Goal: Communication & Community: Share content

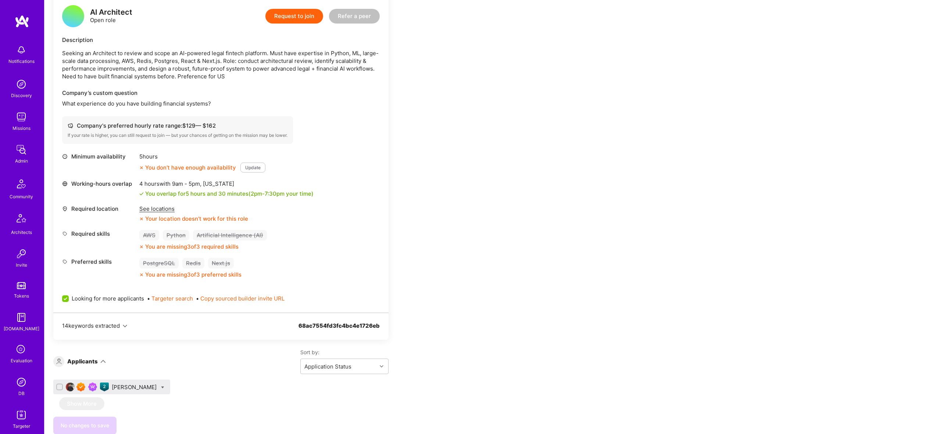
scroll to position [118, 0]
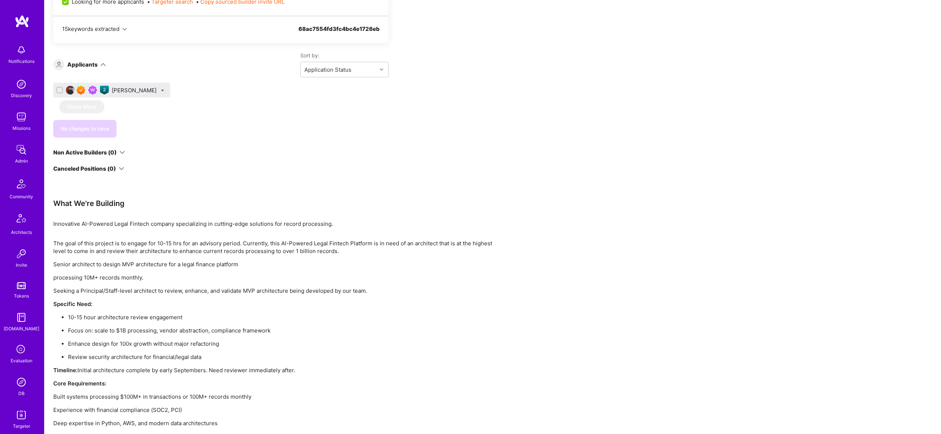
scroll to position [584, 0]
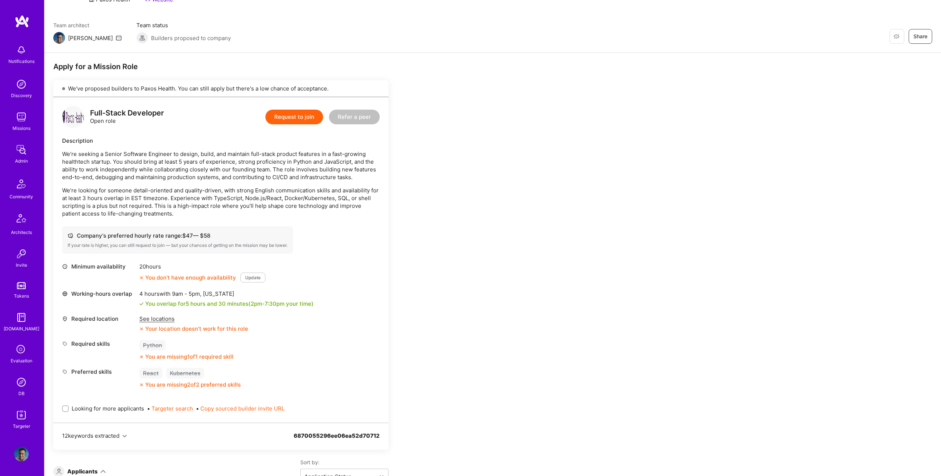
scroll to position [64, 0]
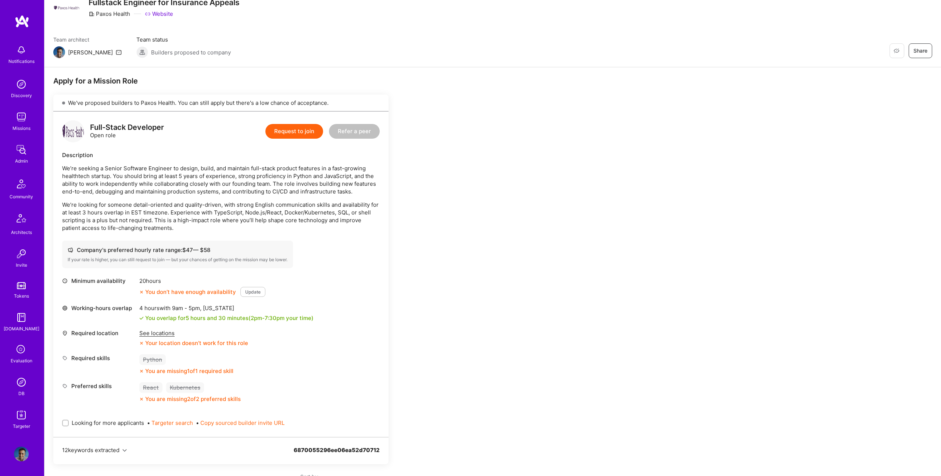
click at [223, 180] on p "We’re seeking a Senior Software Engineer to design, build, and maintain full-st…" at bounding box center [221, 179] width 318 height 31
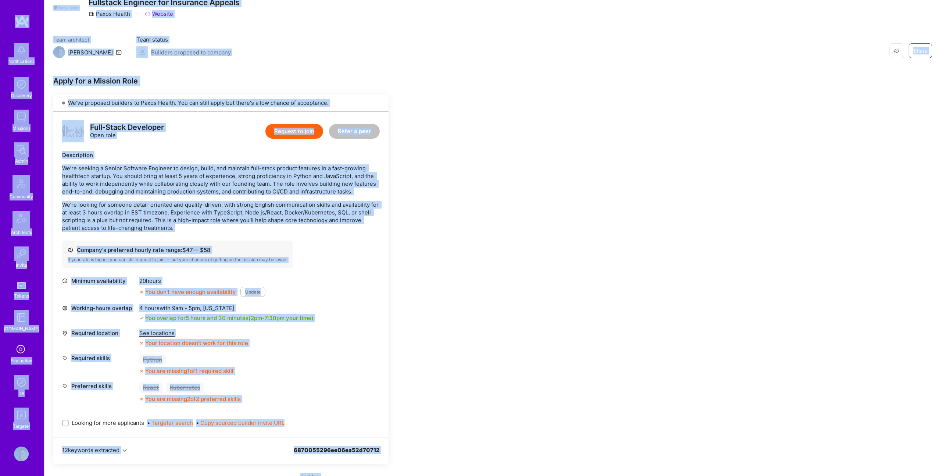
click at [257, 179] on p "We’re seeking a Senior Software Engineer to design, build, and maintain full-st…" at bounding box center [221, 179] width 318 height 31
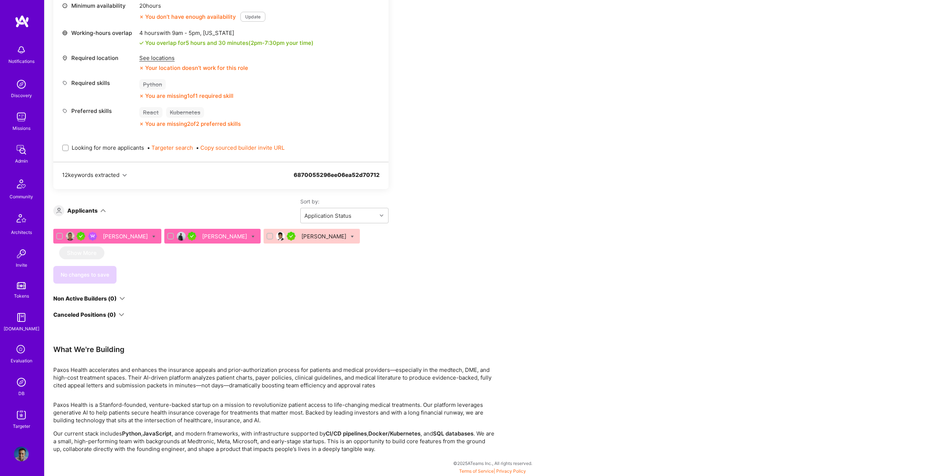
scroll to position [0, 0]
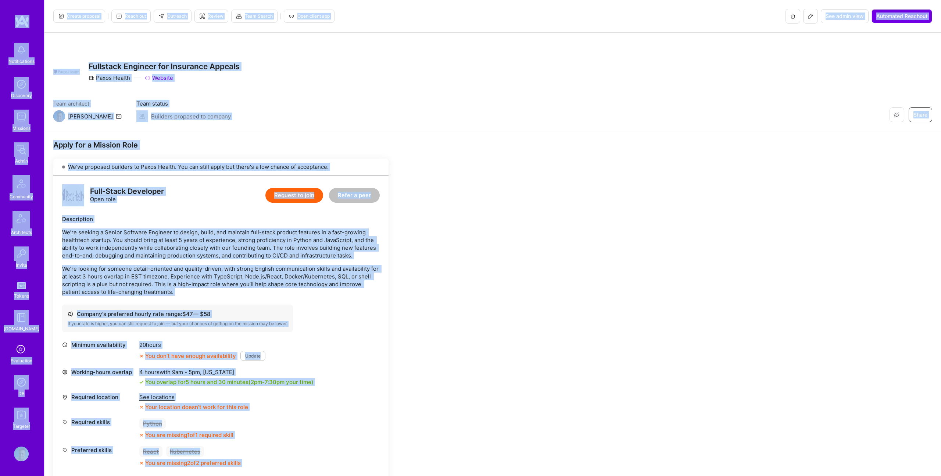
drag, startPoint x: 404, startPoint y: 455, endPoint x: 6, endPoint y: 6, distance: 601.0
click at [6, 6] on div "Notifications Discovery Missions Admin Community Architects Invite Tokens A.Gui…" at bounding box center [470, 405] width 941 height 811
copy div "Notifications Discovery Missions Admin Community Architects Invite Tokens A.Gui…"
click at [195, 46] on div "Restore Not Interested Share Fullstack Engineer for Insurance Appeals Paxos Hea…" at bounding box center [492, 82] width 897 height 99
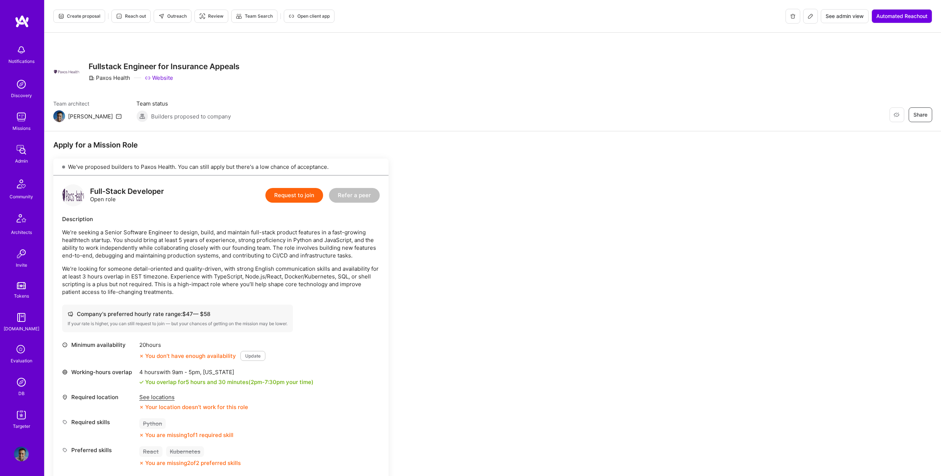
scroll to position [0, 0]
click at [171, 16] on span "Outreach" at bounding box center [172, 15] width 28 height 7
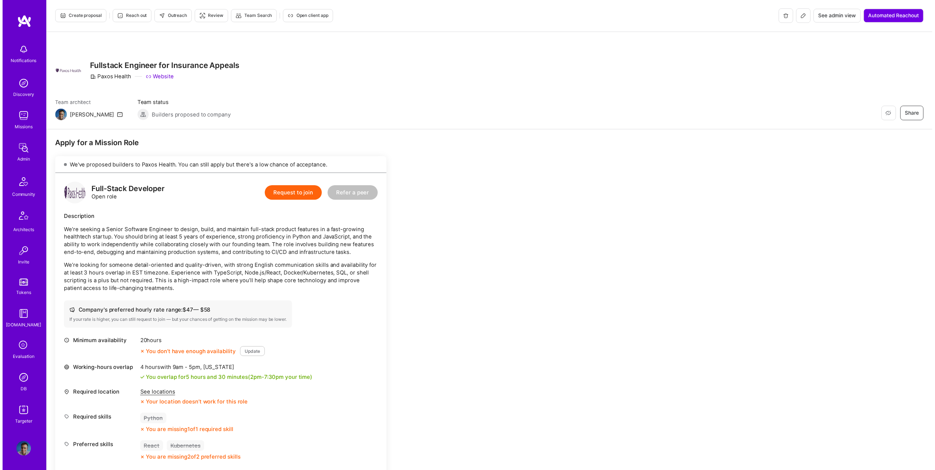
scroll to position [1, 0]
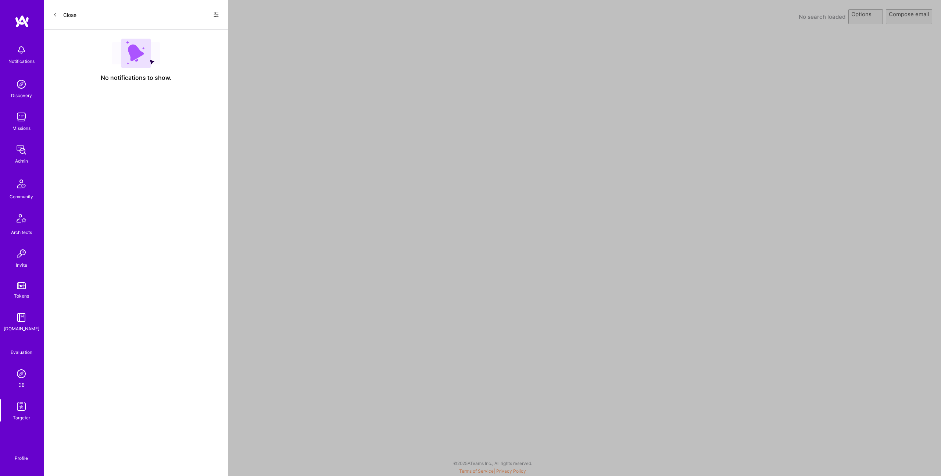
select select "rich-reachout"
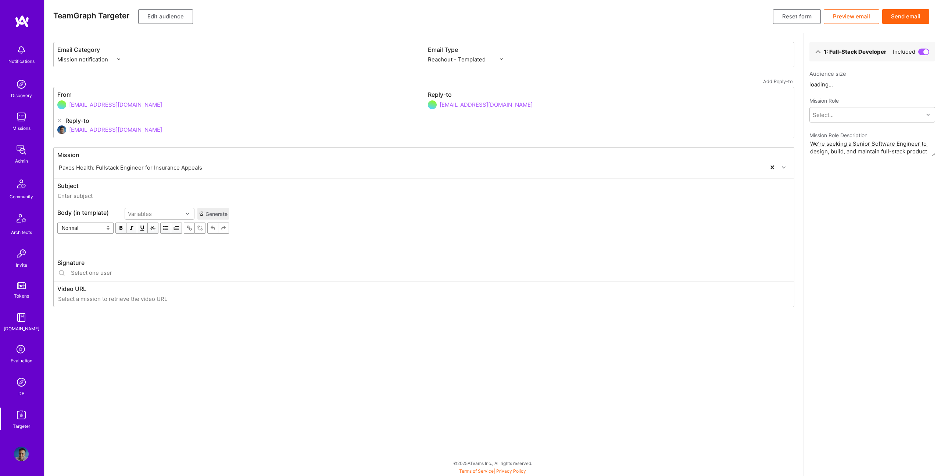
type input "A.Team // Paxos Health: Fullstack Engineer for Insurance Appeals"
type input "luisteofilo@a.team"
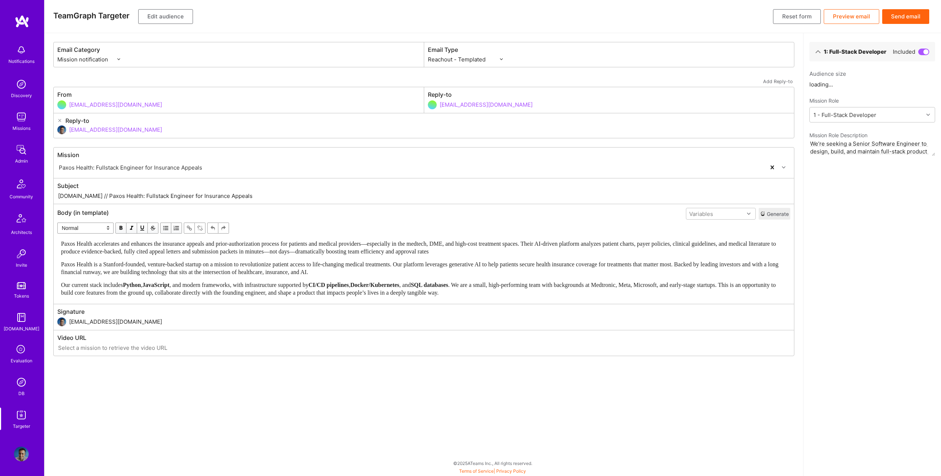
click at [312, 244] on span "Paxos Health accelerates and enhances the insurance appeals and prior-authoriza…" at bounding box center [419, 247] width 716 height 14
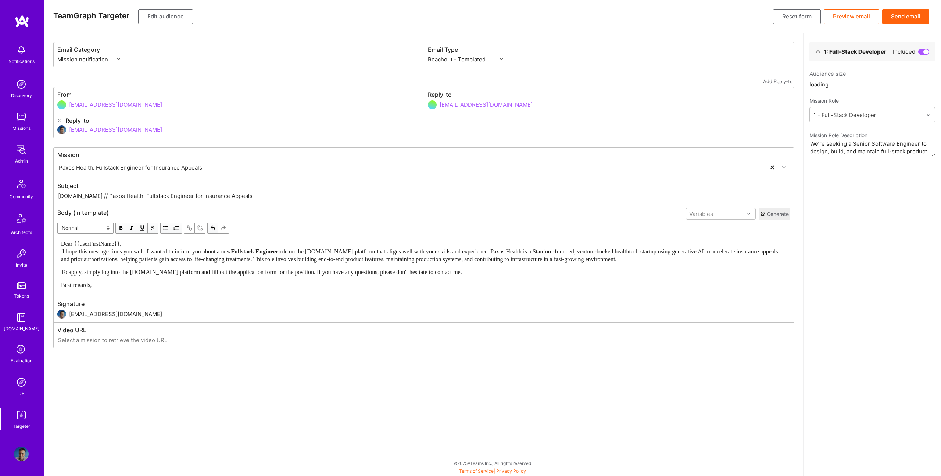
click at [162, 241] on div "Dear {{userFirstName}}, I hope this message finds you well. I wanted to inform …" at bounding box center [424, 251] width 726 height 23
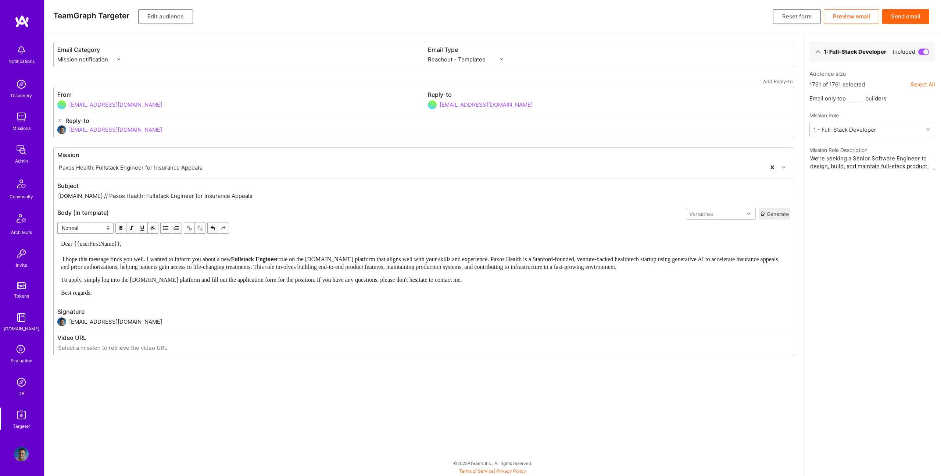
click at [213, 268] on span "role on the A.Team platform that aligns well with your skills and experience. P…" at bounding box center [420, 263] width 719 height 14
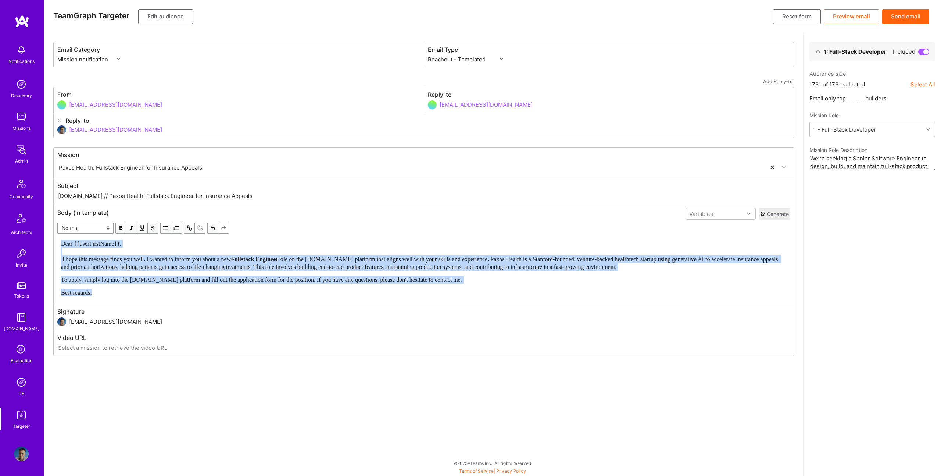
click at [123, 226] on span "button" at bounding box center [121, 228] width 8 height 8
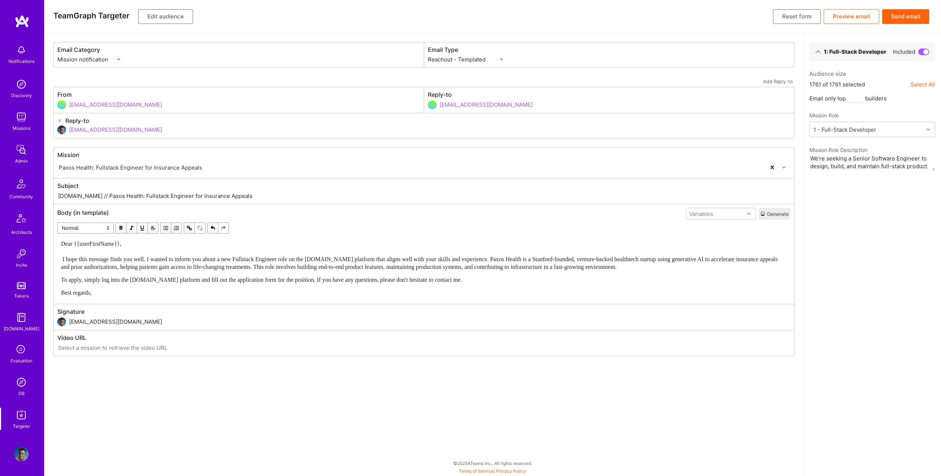
drag, startPoint x: 110, startPoint y: 185, endPoint x: 96, endPoint y: 188, distance: 14.8
click at [110, 185] on label "Subject" at bounding box center [423, 186] width 733 height 8
drag, startPoint x: 86, startPoint y: 195, endPoint x: 265, endPoint y: 200, distance: 179.4
click at [265, 200] on input "A.Team // Paxos Health: Fullstack Engineer for Insurance Appeals" at bounding box center [423, 196] width 733 height 8
paste input "New Fullstack Engineer Role with Paxos Health"
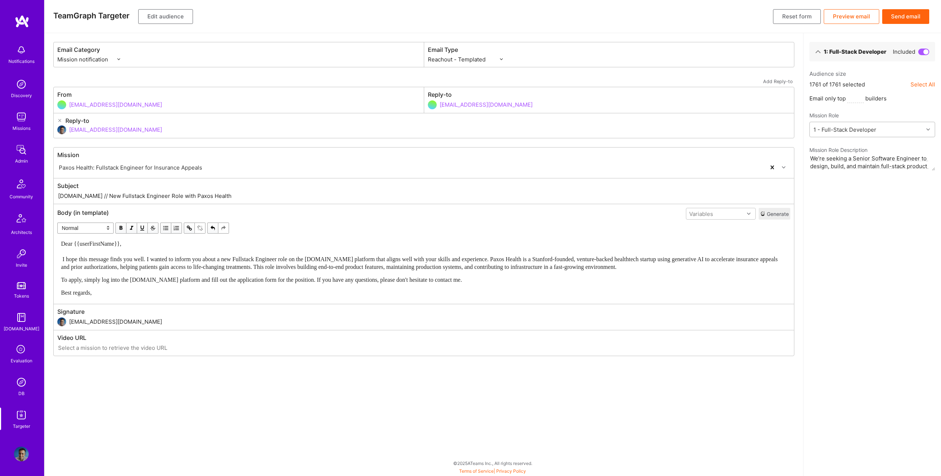
type input "A.Team // New Fullstack Engineer Role with Paxos Health"
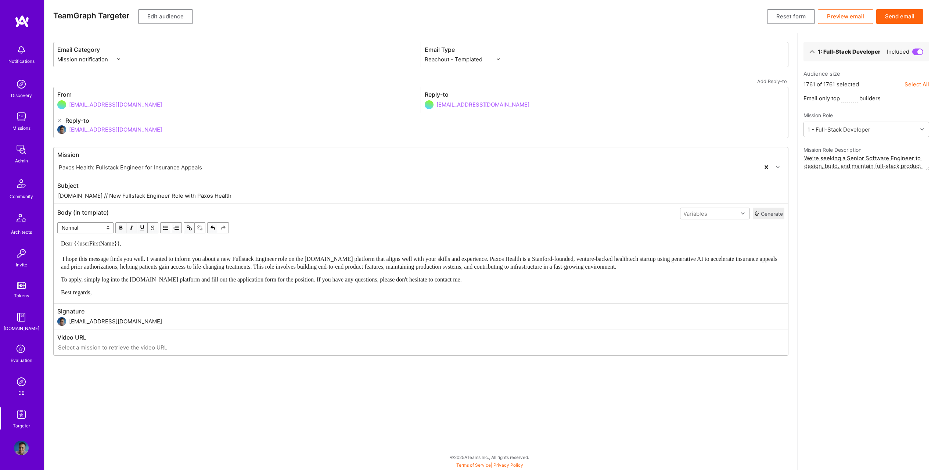
click at [911, 13] on button "Send email" at bounding box center [900, 16] width 47 height 15
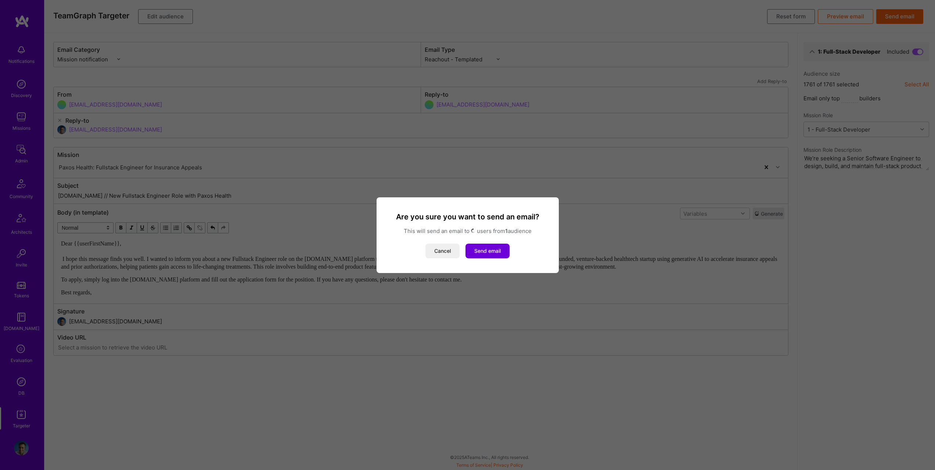
drag, startPoint x: 436, startPoint y: 253, endPoint x: 433, endPoint y: 246, distance: 7.6
click at [436, 253] on button "Cancel" at bounding box center [443, 251] width 34 height 15
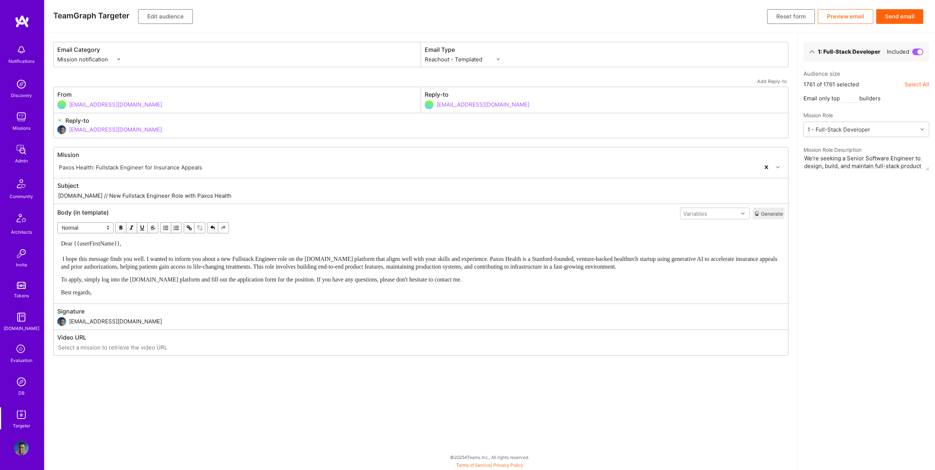
click at [191, 25] on div "TeamGraph Targeter Edit audience Reset form Preview email Send email" at bounding box center [489, 16] width 891 height 33
click at [174, 16] on button "Edit audience" at bounding box center [165, 16] width 55 height 15
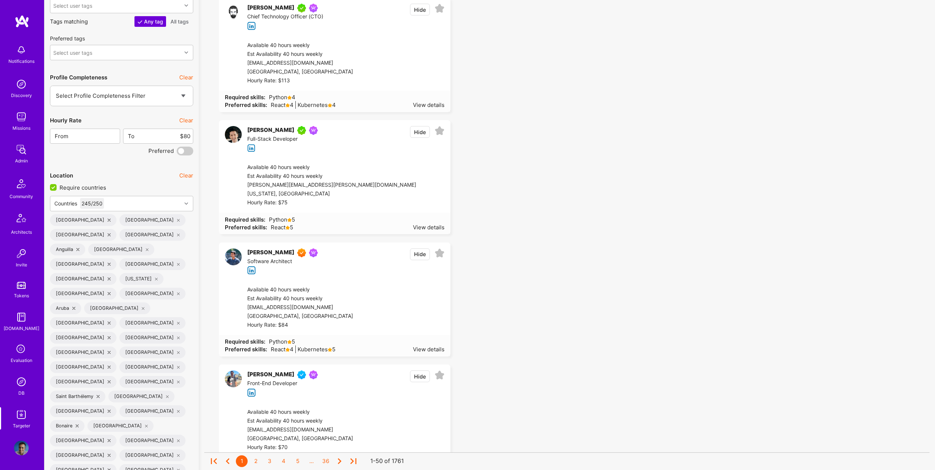
scroll to position [1369, 0]
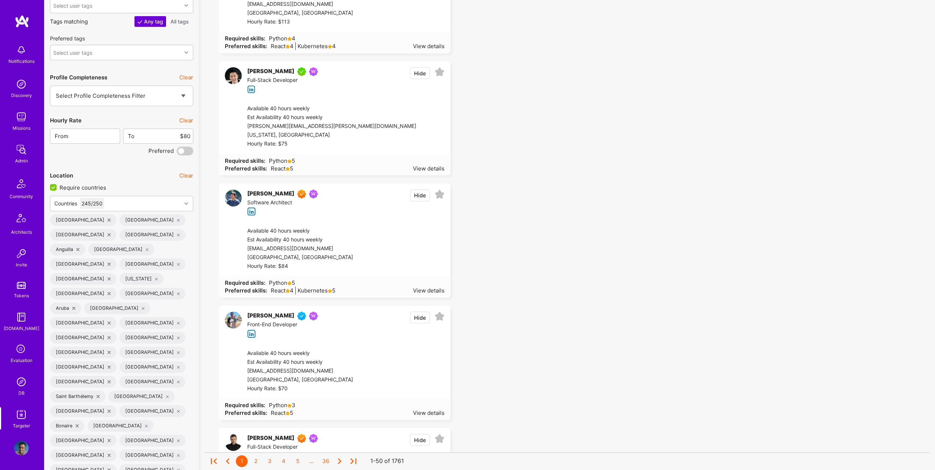
click at [186, 153] on span at bounding box center [185, 151] width 17 height 9
click at [178, 153] on input "checkbox" at bounding box center [178, 153] width 0 height 0
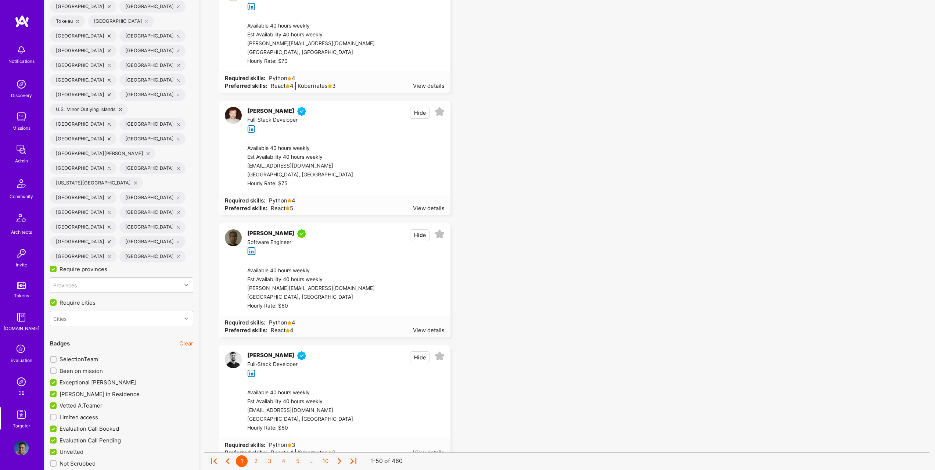
scroll to position [1354, 0]
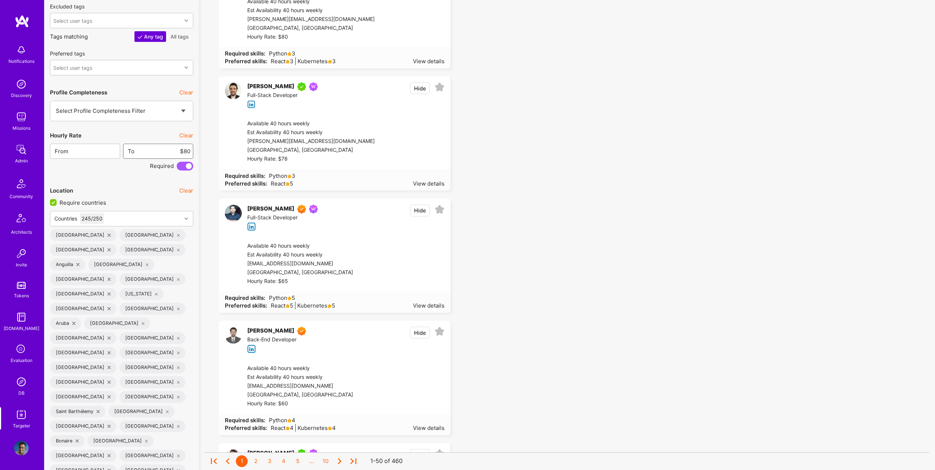
click at [186, 150] on input "$80" at bounding box center [163, 151] width 56 height 19
type input "$70"
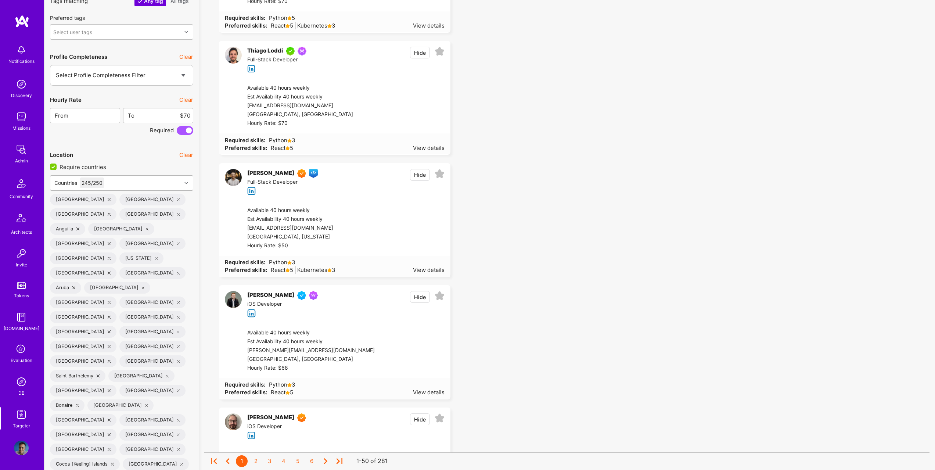
scroll to position [1388, 0]
click at [183, 121] on input "$70" at bounding box center [163, 116] width 56 height 19
type input "$60"
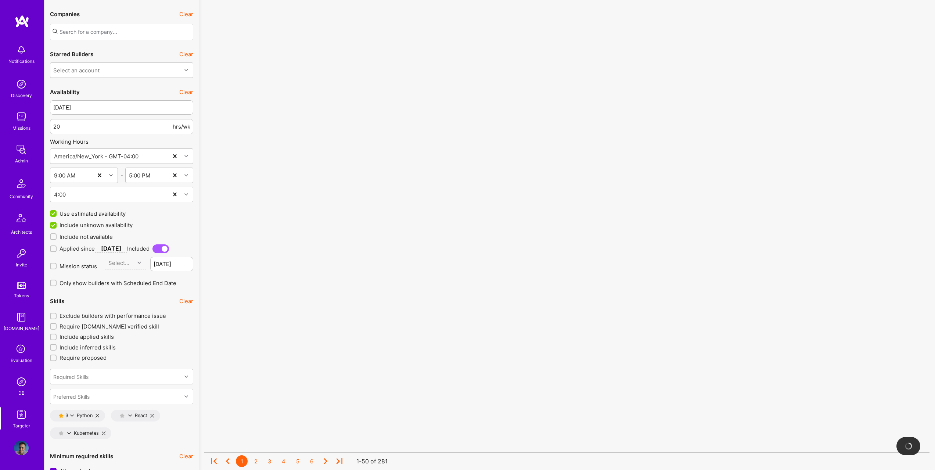
scroll to position [815, 0]
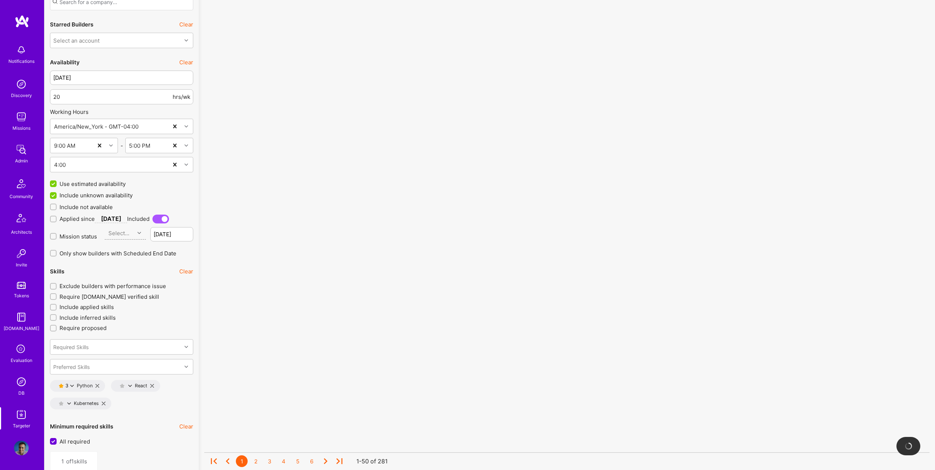
click at [68, 387] on div "3" at bounding box center [67, 386] width 5 height 6
click at [85, 391] on icon "button" at bounding box center [84, 390] width 5 height 5
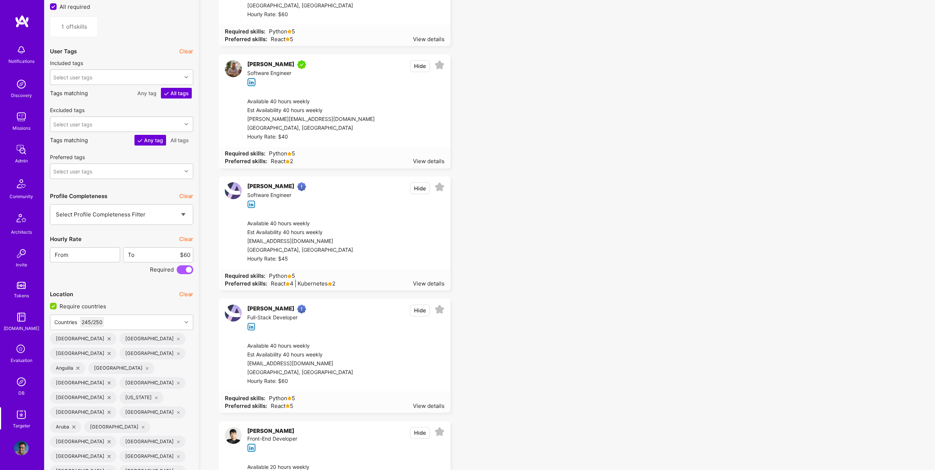
scroll to position [1259, 0]
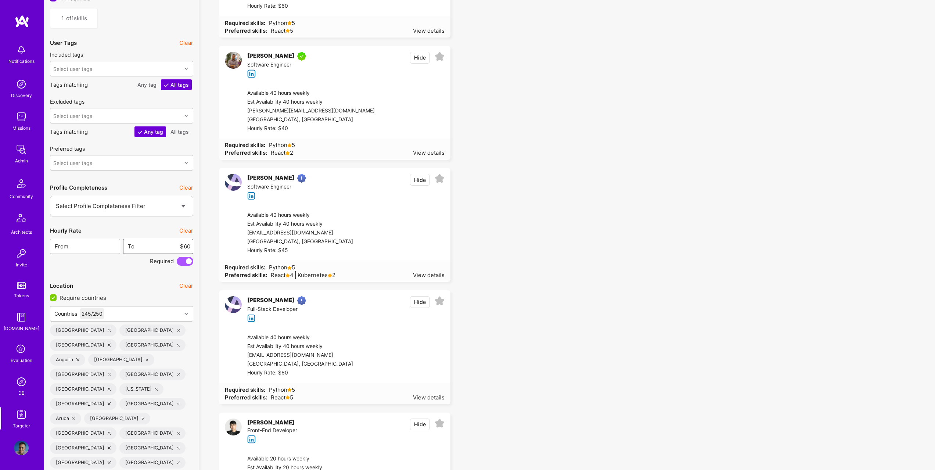
click at [187, 248] on input "$60" at bounding box center [163, 246] width 56 height 19
type input "$70"
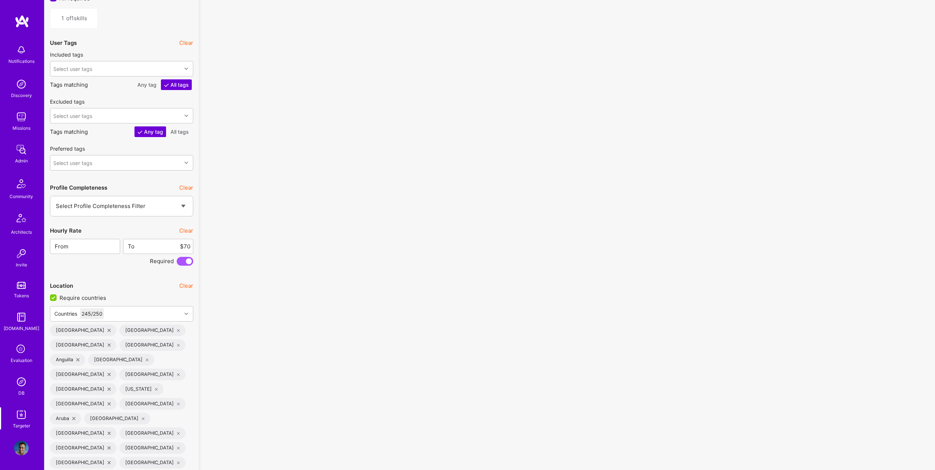
drag, startPoint x: 153, startPoint y: 272, endPoint x: 147, endPoint y: 273, distance: 6.4
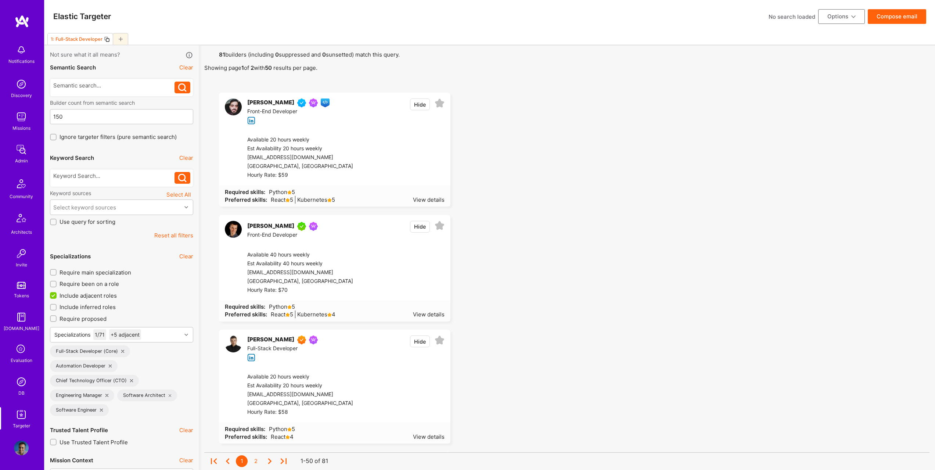
click at [891, 22] on button "Compose email" at bounding box center [897, 16] width 58 height 15
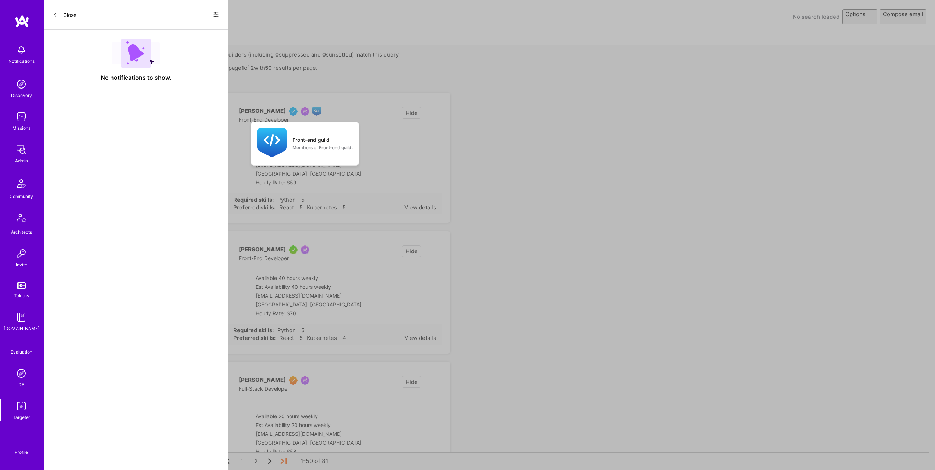
select select "rich-reachout"
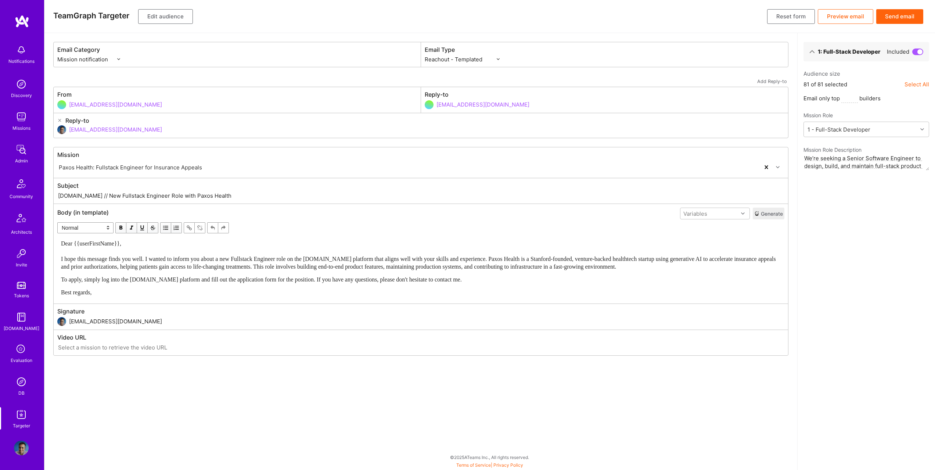
click at [897, 14] on button "Send email" at bounding box center [900, 16] width 47 height 15
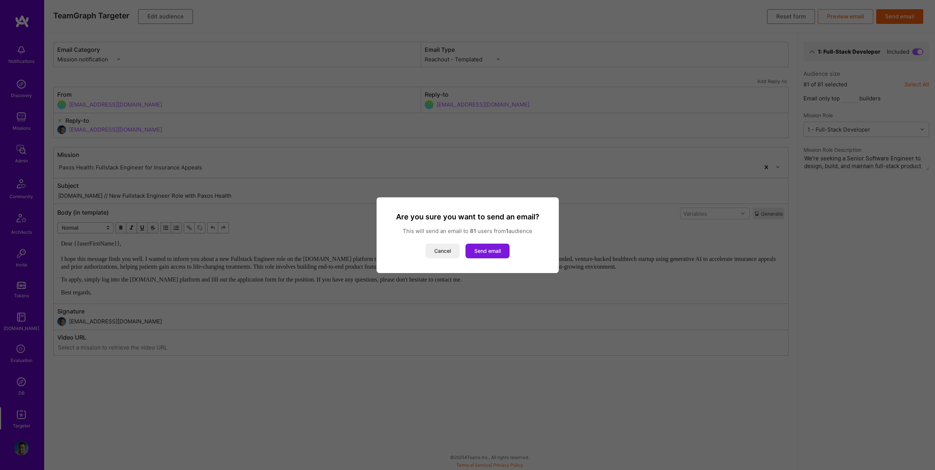
click at [492, 250] on button "Send email" at bounding box center [488, 251] width 44 height 15
